Goal: Obtain resource: Obtain resource

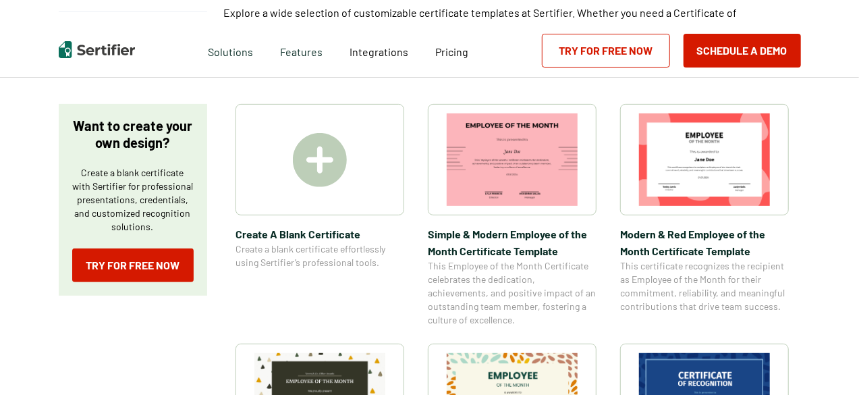
scroll to position [196, 0]
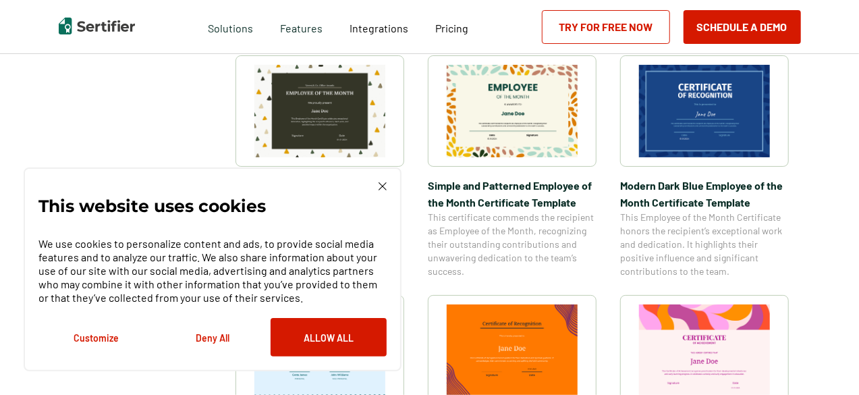
scroll to position [502, 0]
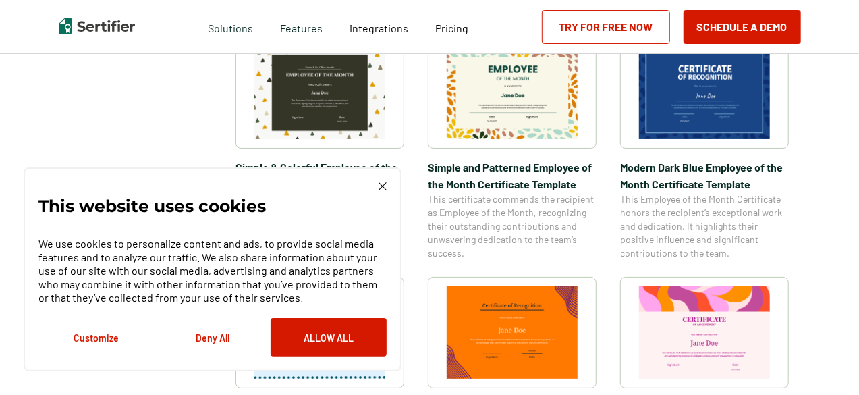
click at [384, 186] on img at bounding box center [383, 186] width 8 height 8
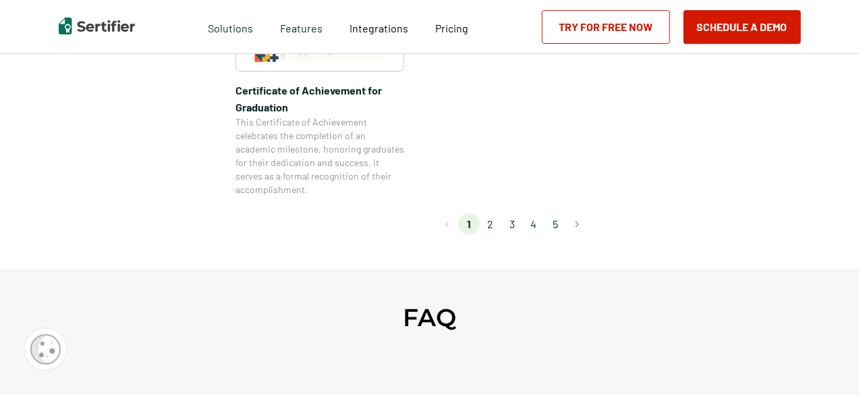
scroll to position [1237, 0]
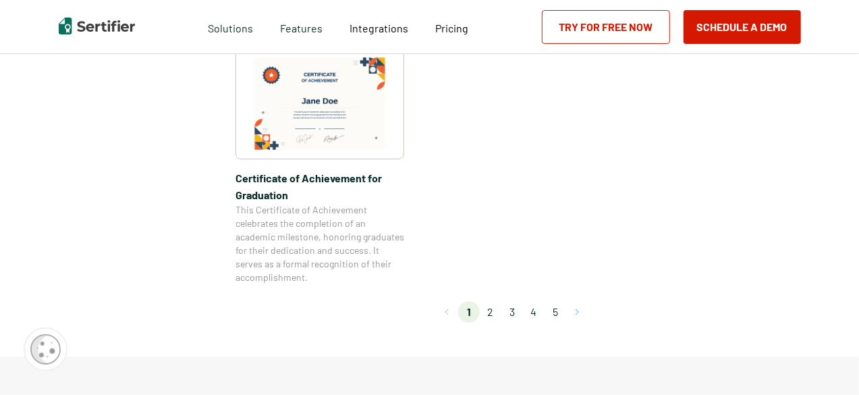
click at [579, 310] on button "Go to next page" at bounding box center [577, 312] width 22 height 22
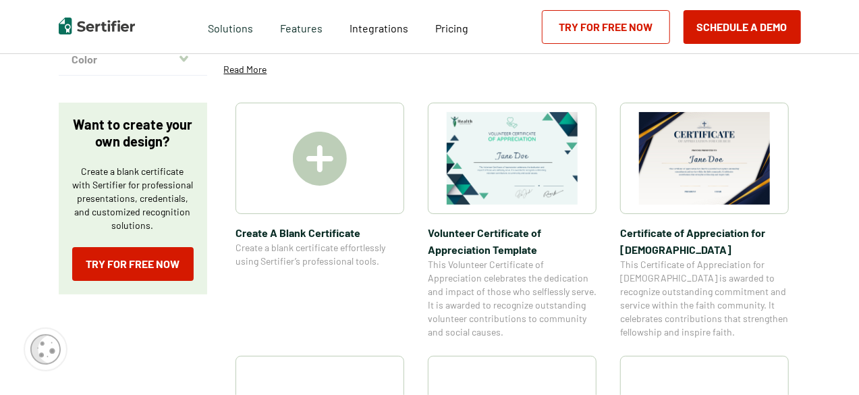
scroll to position [204, 0]
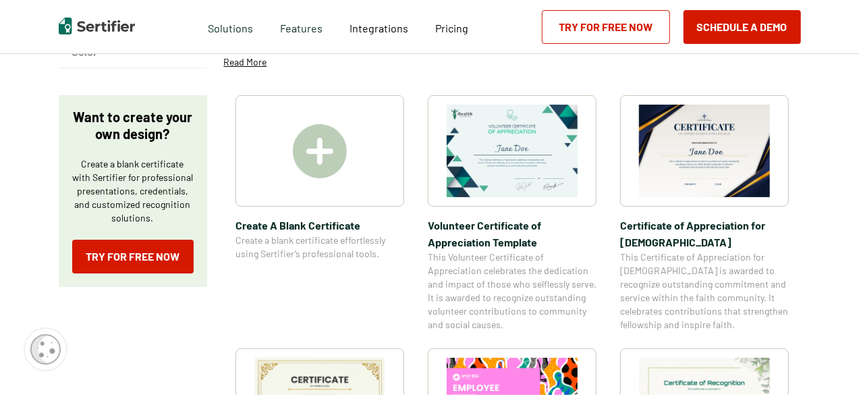
click at [709, 163] on img at bounding box center [704, 151] width 131 height 92
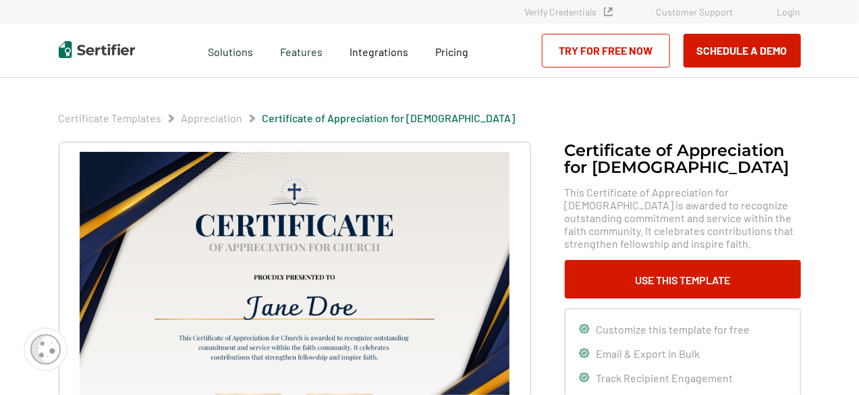
scroll to position [346, 0]
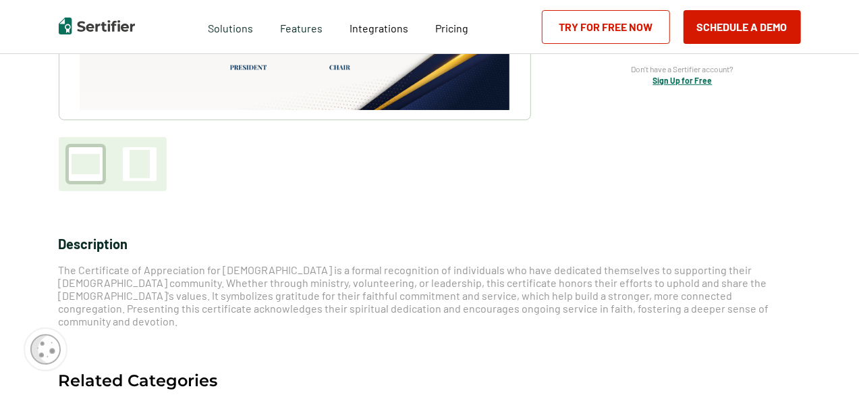
click at [136, 169] on div at bounding box center [140, 164] width 20 height 28
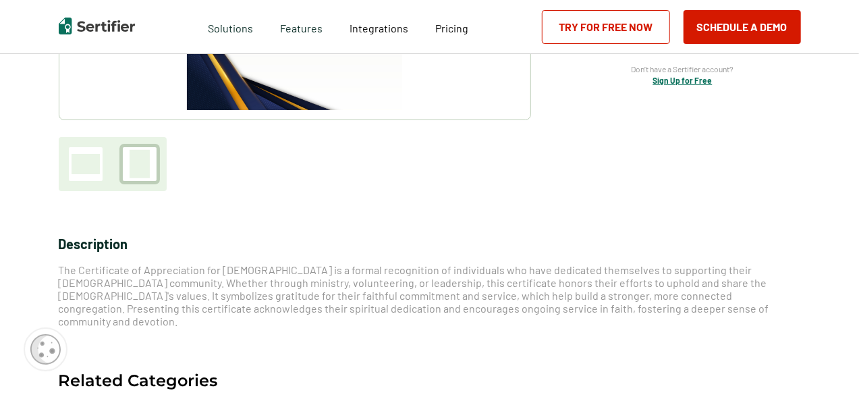
click at [97, 172] on div at bounding box center [86, 164] width 28 height 20
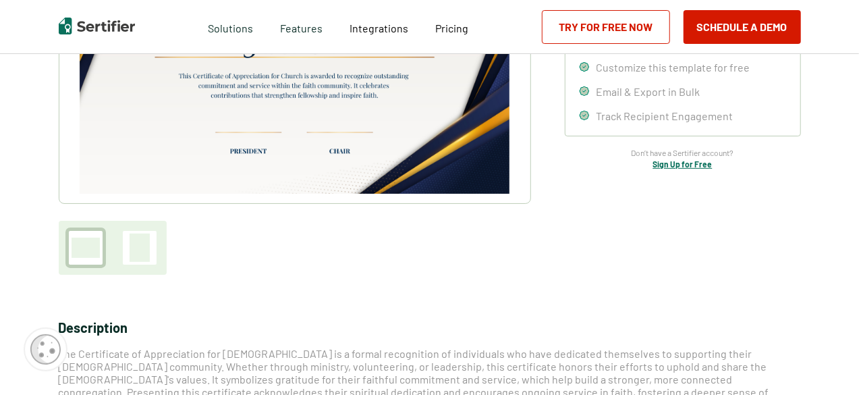
scroll to position [0, 0]
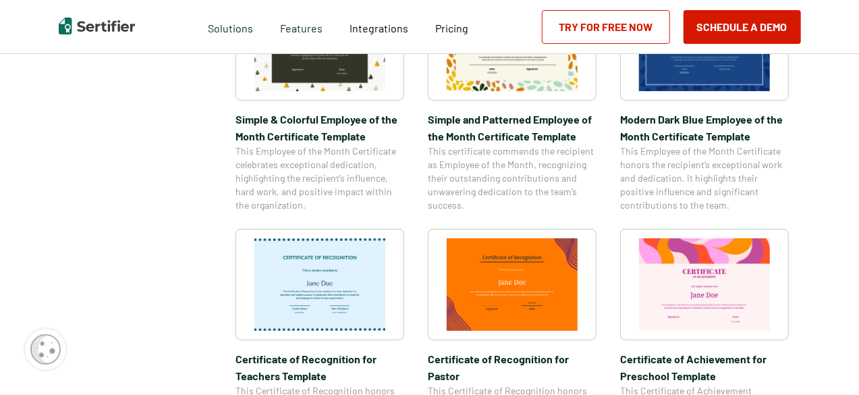
scroll to position [1242, 0]
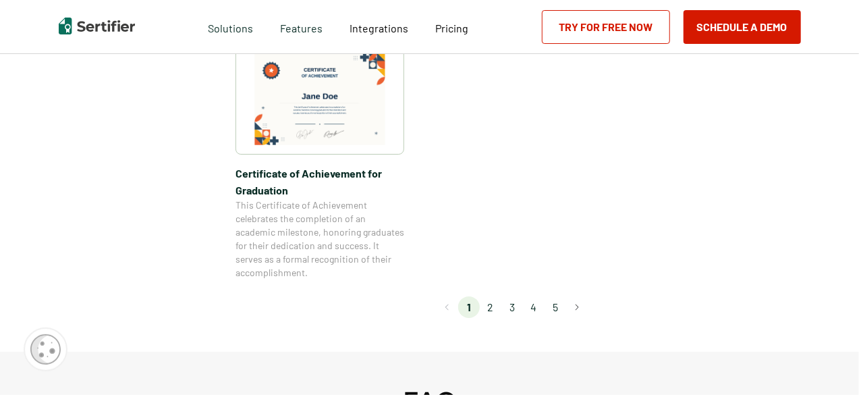
click at [496, 306] on li "2" at bounding box center [491, 307] width 22 height 22
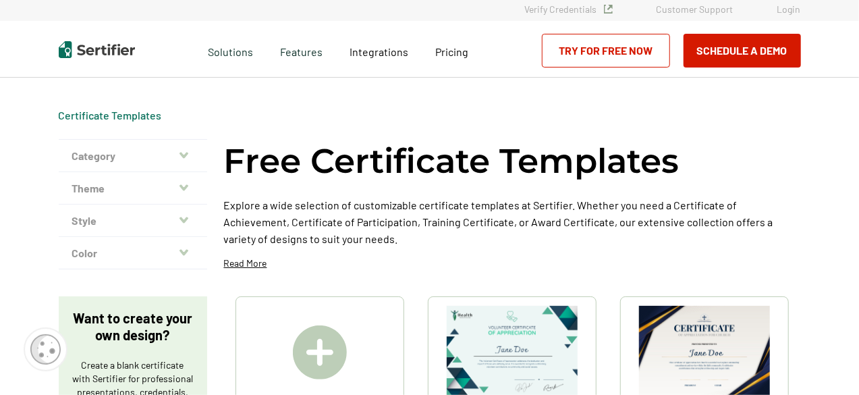
scroll to position [0, 0]
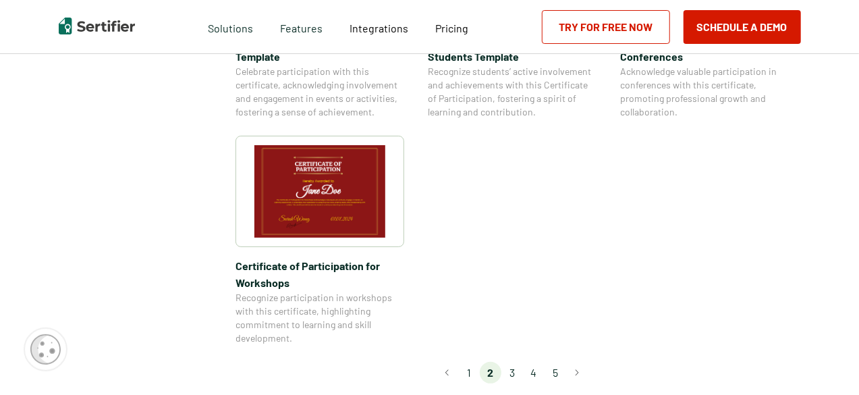
scroll to position [1242, 0]
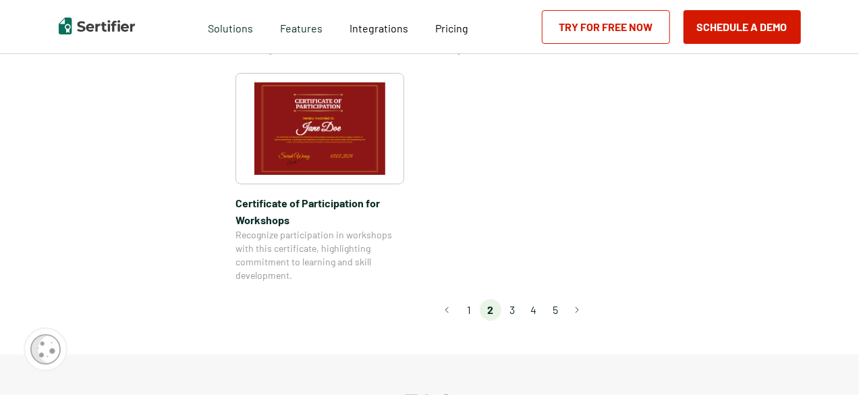
click at [514, 299] on li "3" at bounding box center [513, 310] width 22 height 22
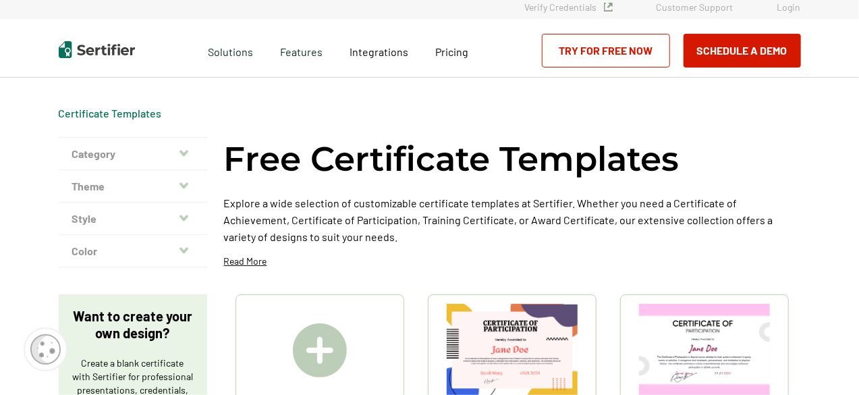
scroll to position [0, 0]
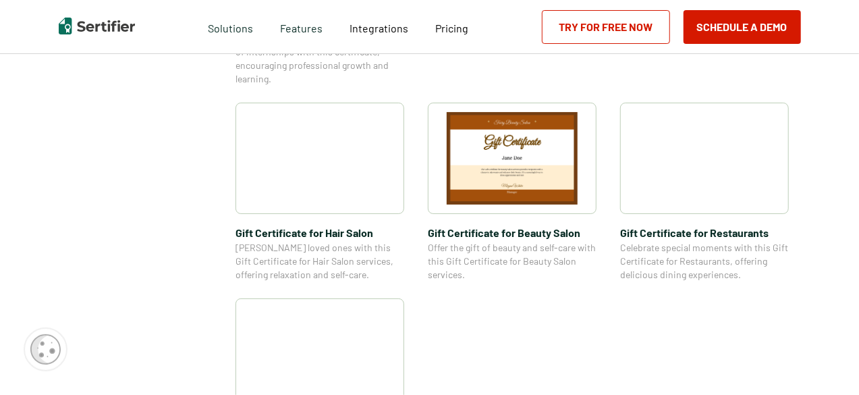
scroll to position [864, 0]
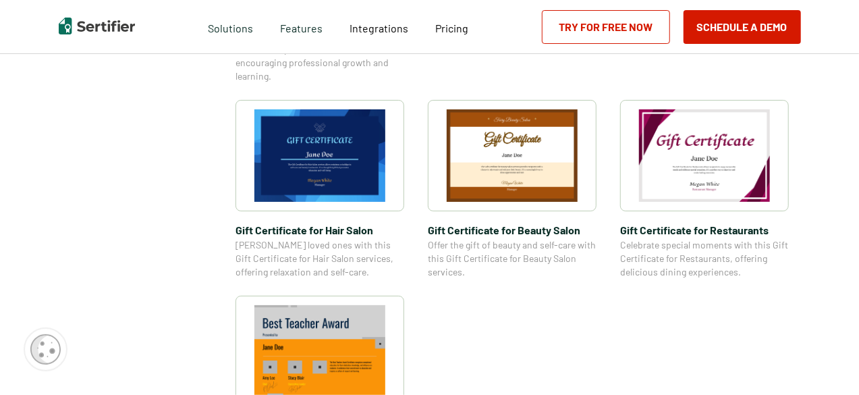
click at [689, 155] on img at bounding box center [704, 155] width 131 height 92
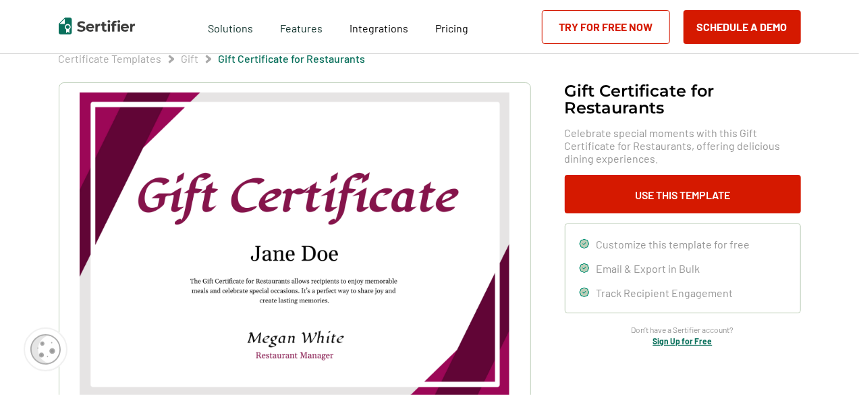
scroll to position [81, 0]
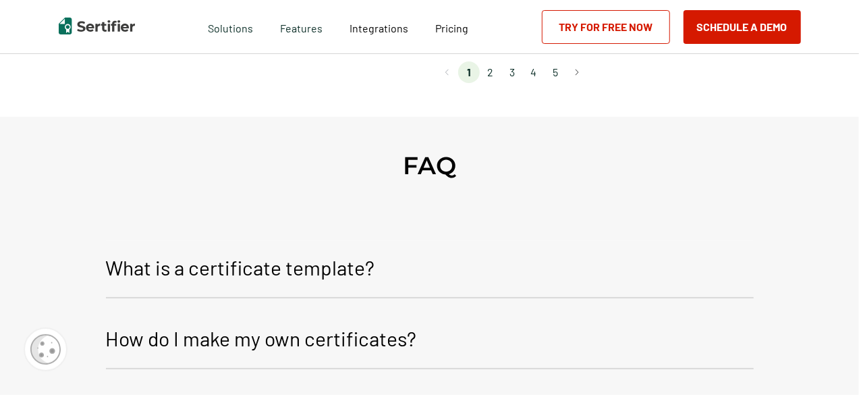
scroll to position [1406, 0]
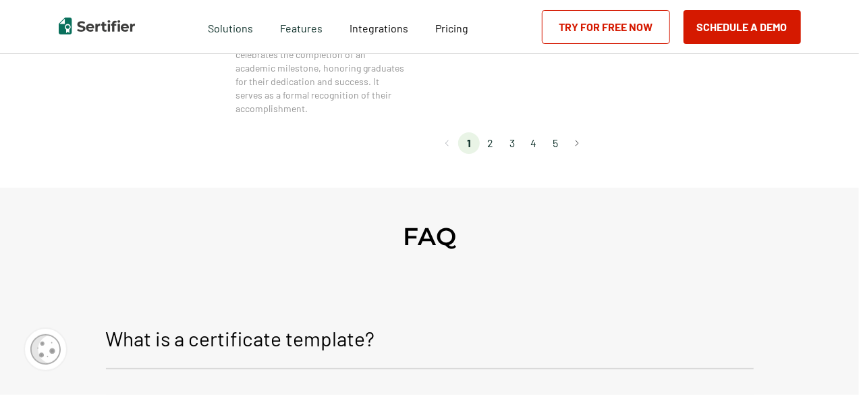
click at [539, 140] on li "4" at bounding box center [534, 143] width 22 height 22
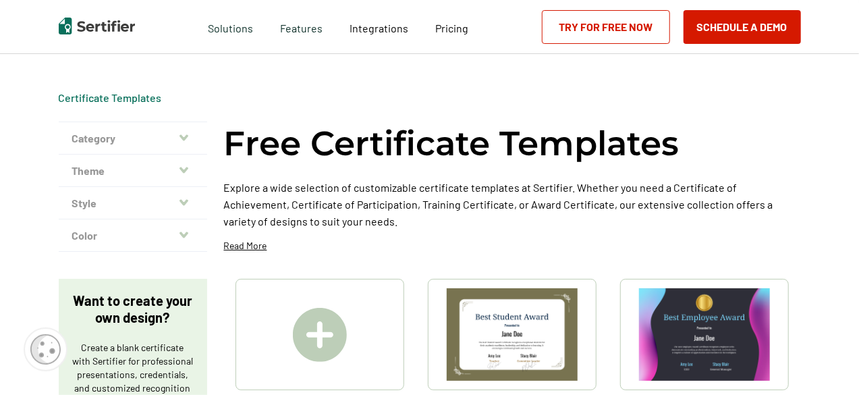
scroll to position [0, 0]
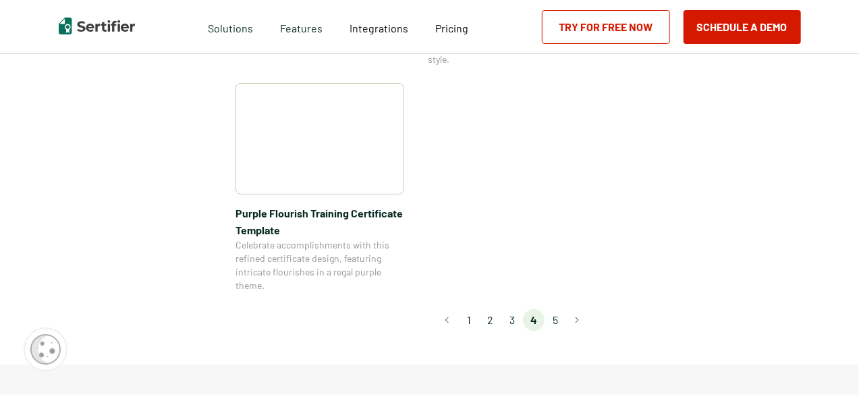
scroll to position [1107, 0]
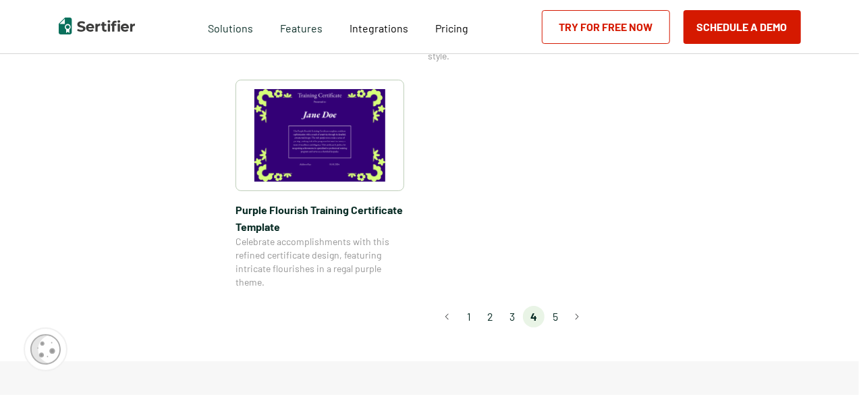
click at [555, 315] on li "5" at bounding box center [556, 317] width 22 height 22
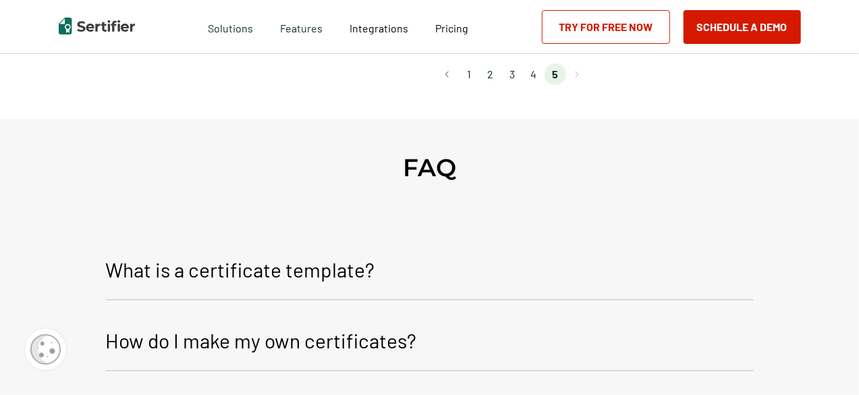
scroll to position [594, 0]
